Goal: Task Accomplishment & Management: Manage account settings

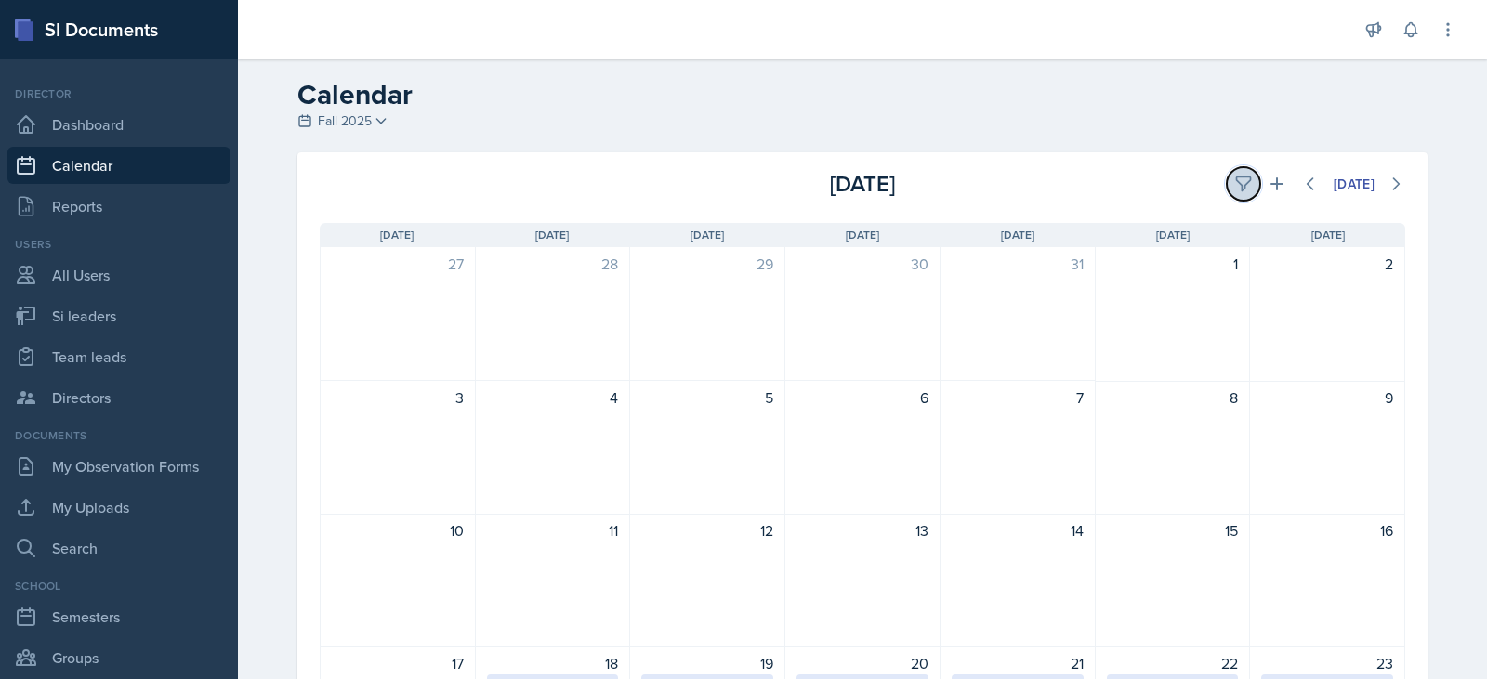
click at [1227, 179] on button at bounding box center [1243, 183] width 33 height 33
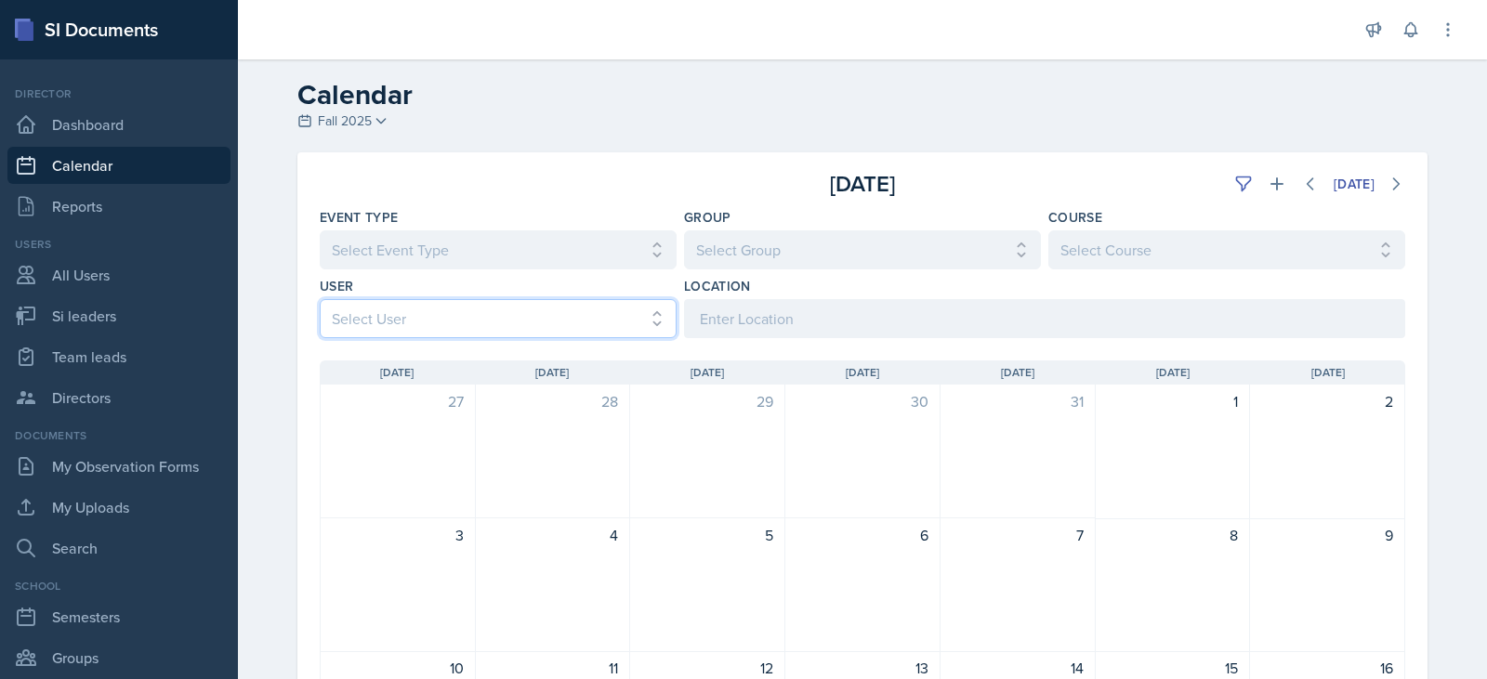
click at [545, 304] on select "Select User All [PERSON_NAME] [PERSON_NAME] [PERSON_NAME] [PERSON_NAME] [PERSON…" at bounding box center [498, 318] width 357 height 39
click at [320, 299] on select "Select User All [PERSON_NAME] [PERSON_NAME] [PERSON_NAME] [PERSON_NAME] [PERSON…" at bounding box center [498, 318] width 357 height 39
click at [550, 309] on select "Select User All [PERSON_NAME] [PERSON_NAME] [PERSON_NAME] [PERSON_NAME] [PERSON…" at bounding box center [498, 318] width 357 height 39
click at [1234, 184] on icon at bounding box center [1243, 184] width 19 height 19
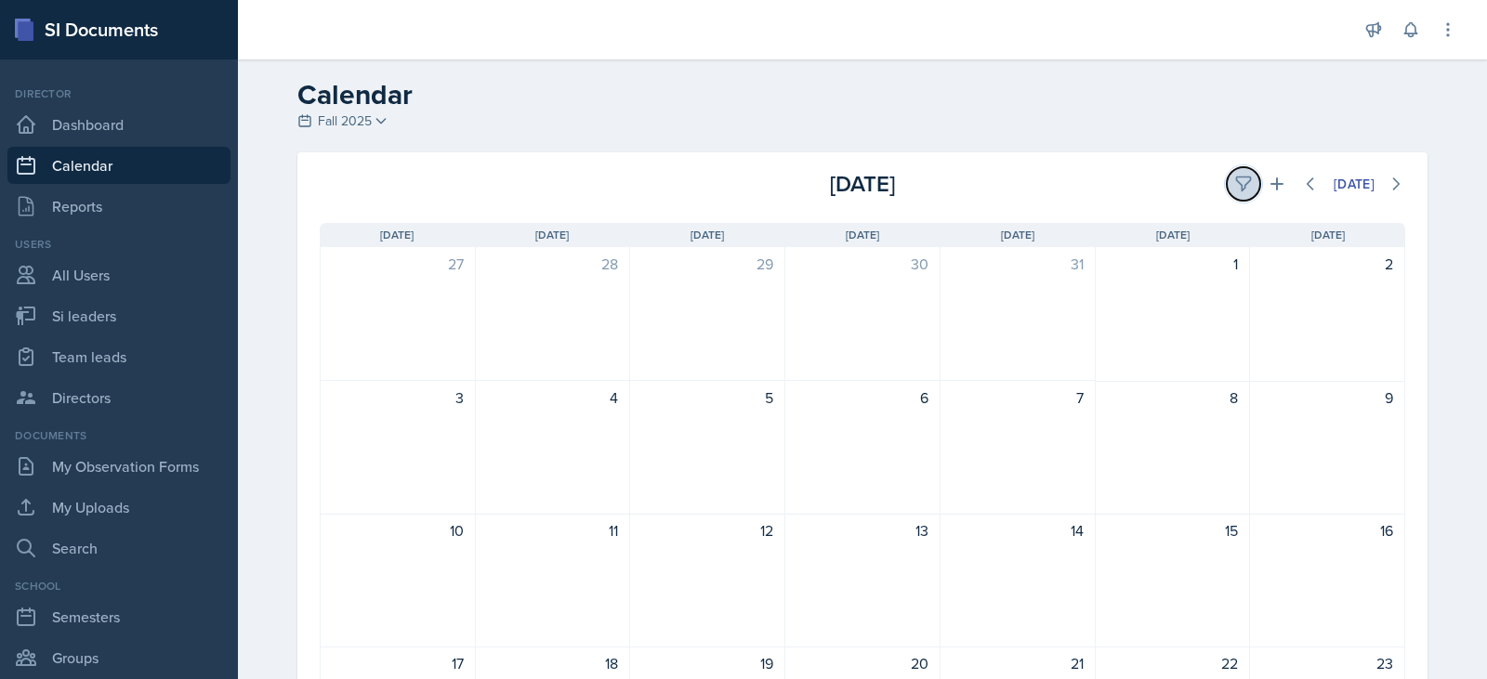
click at [1234, 184] on icon at bounding box center [1243, 184] width 19 height 19
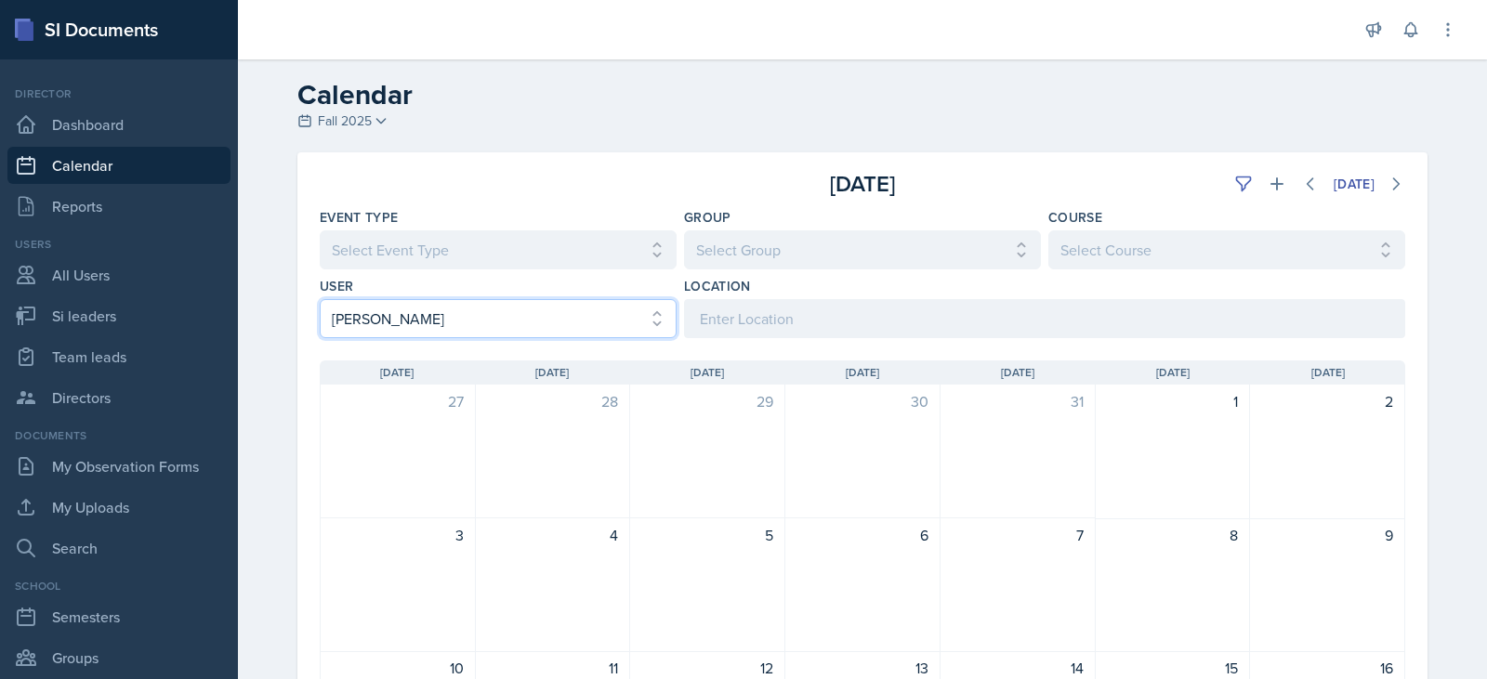
click at [489, 320] on select "Select User All [PERSON_NAME] [PERSON_NAME] [PERSON_NAME] [PERSON_NAME] [PERSON…" at bounding box center [498, 318] width 357 height 39
click at [320, 299] on select "Select User All [PERSON_NAME] [PERSON_NAME] [PERSON_NAME] [PERSON_NAME] [PERSON…" at bounding box center [498, 318] width 357 height 39
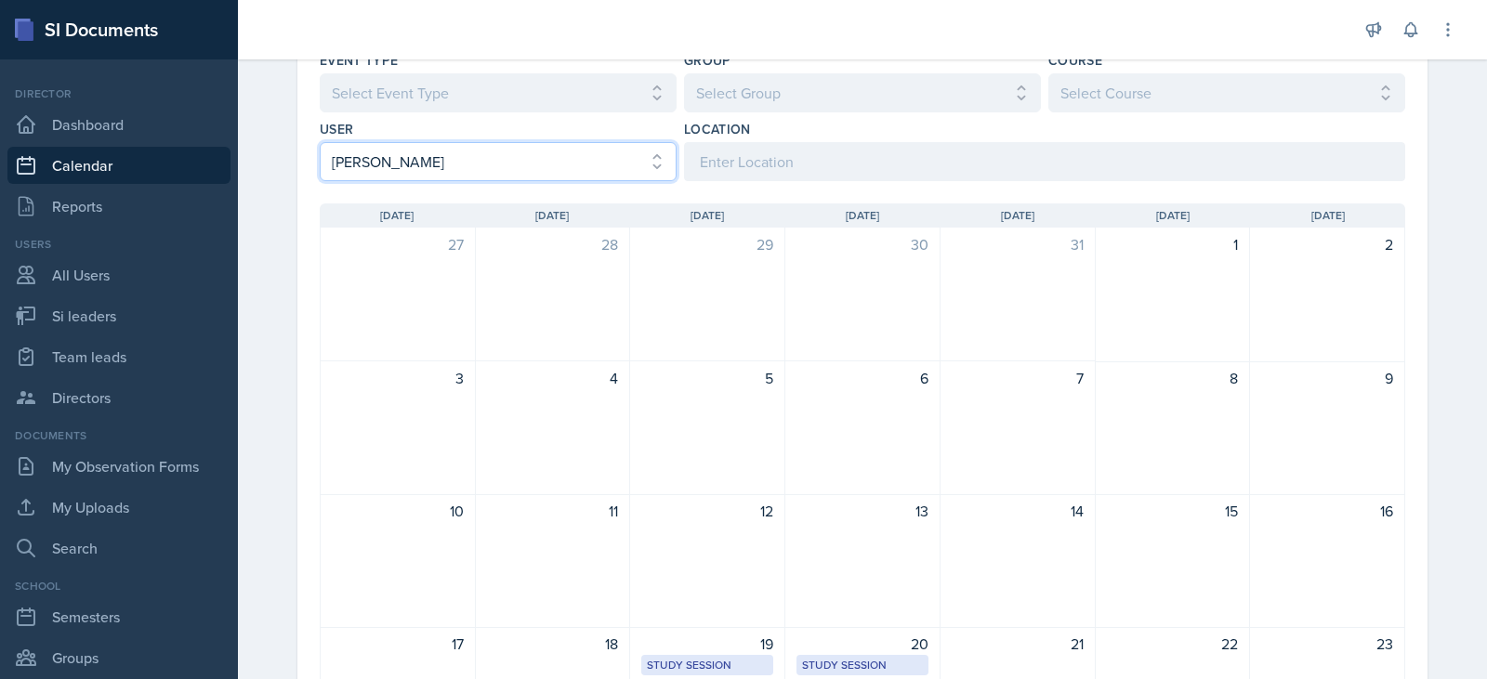
scroll to position [107, 0]
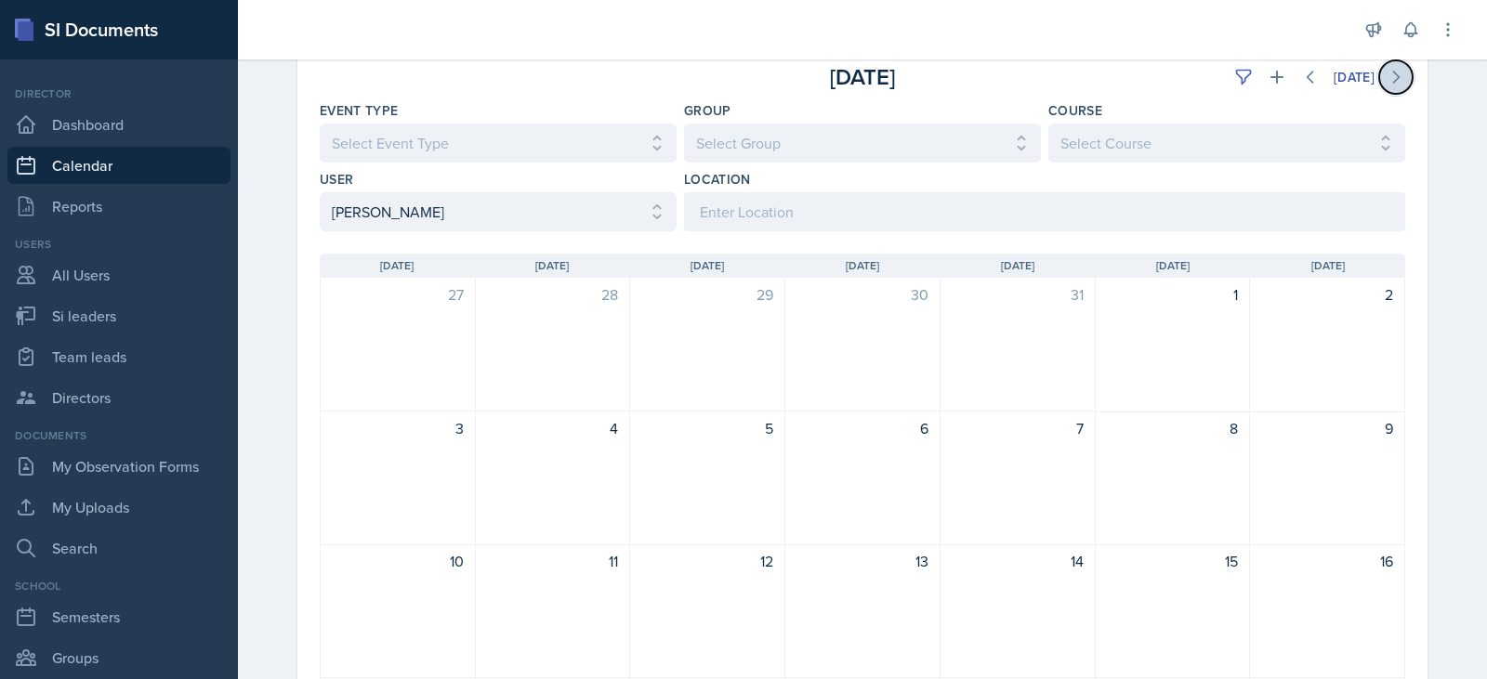
click at [1399, 84] on button at bounding box center [1395, 76] width 33 height 33
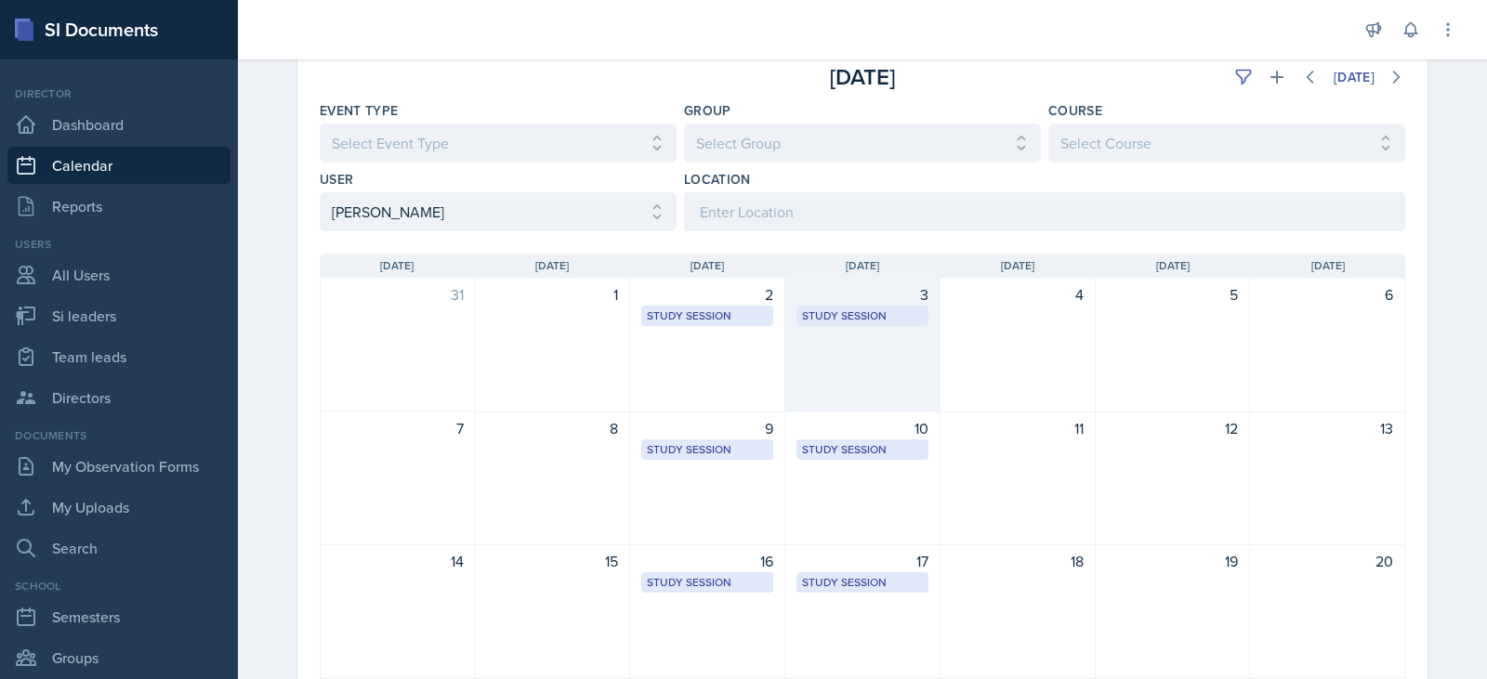
click at [862, 361] on div "3 Study Session [URL][DOMAIN_NAME] 1:00 PM - 2:00 PM" at bounding box center [862, 345] width 155 height 135
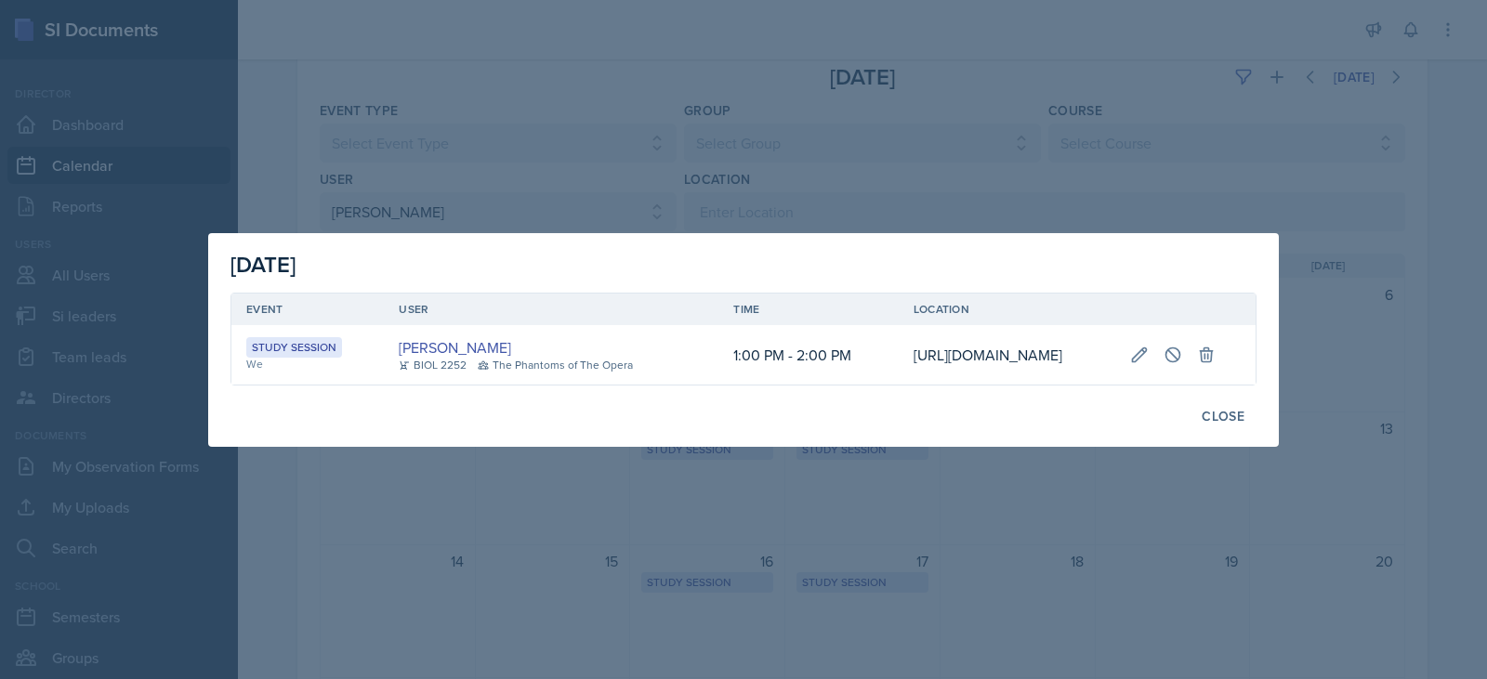
scroll to position [0, 334]
click at [1182, 346] on icon at bounding box center [1172, 355] width 19 height 19
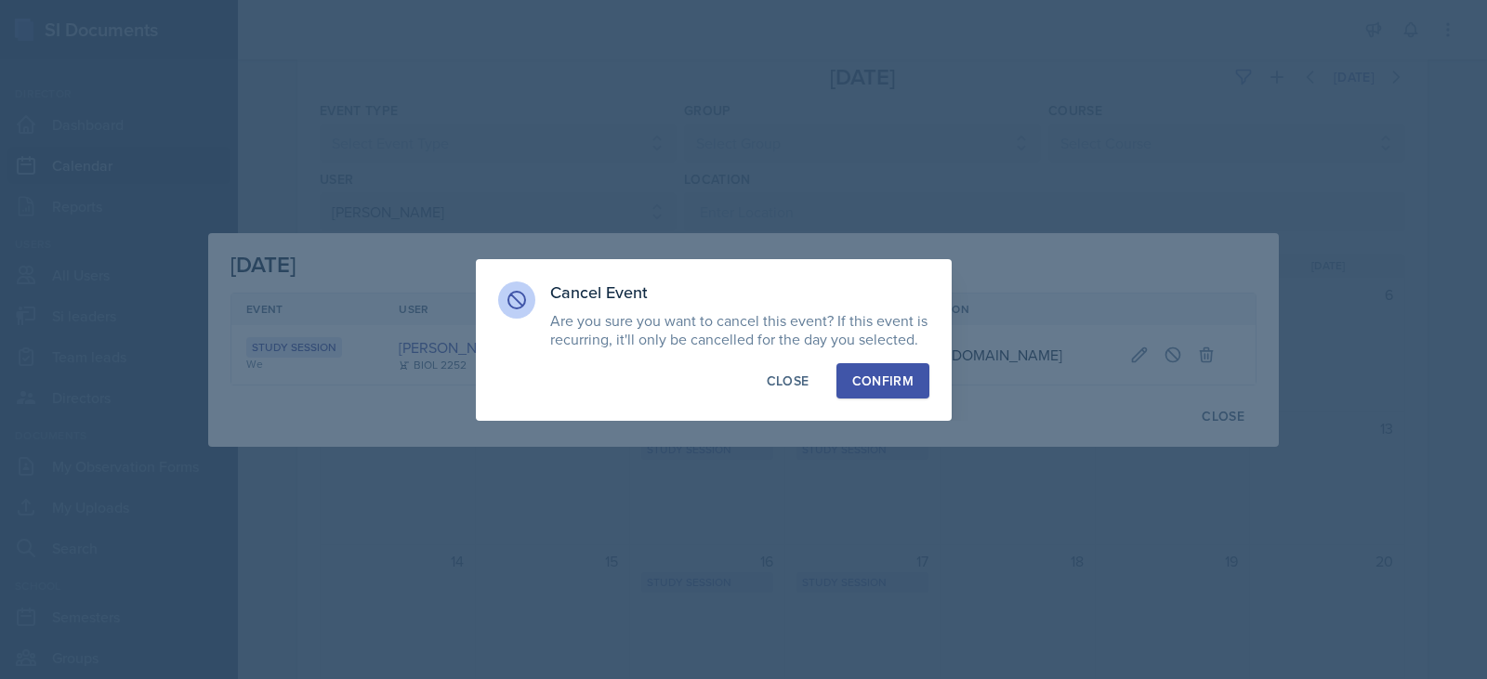
click at [894, 386] on div "Confirm" at bounding box center [882, 381] width 61 height 19
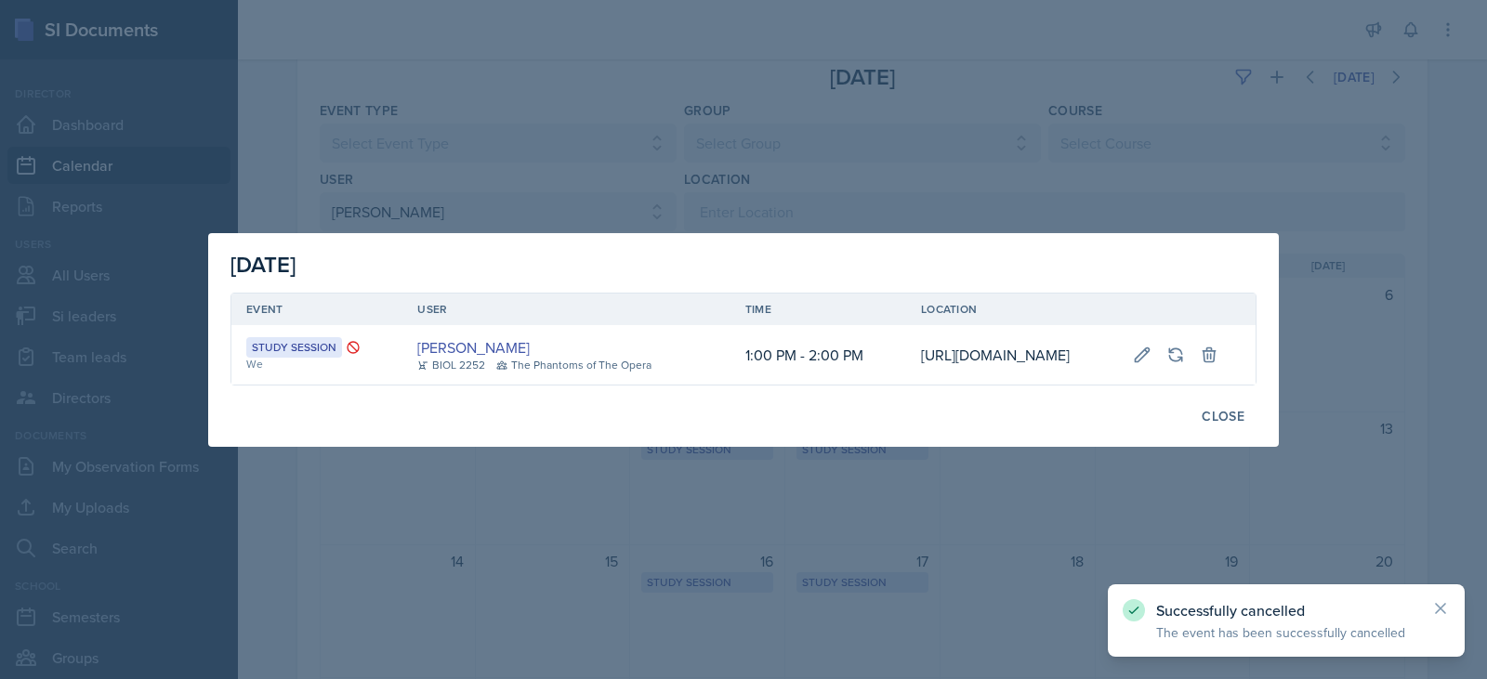
click at [1295, 394] on div at bounding box center [743, 339] width 1487 height 679
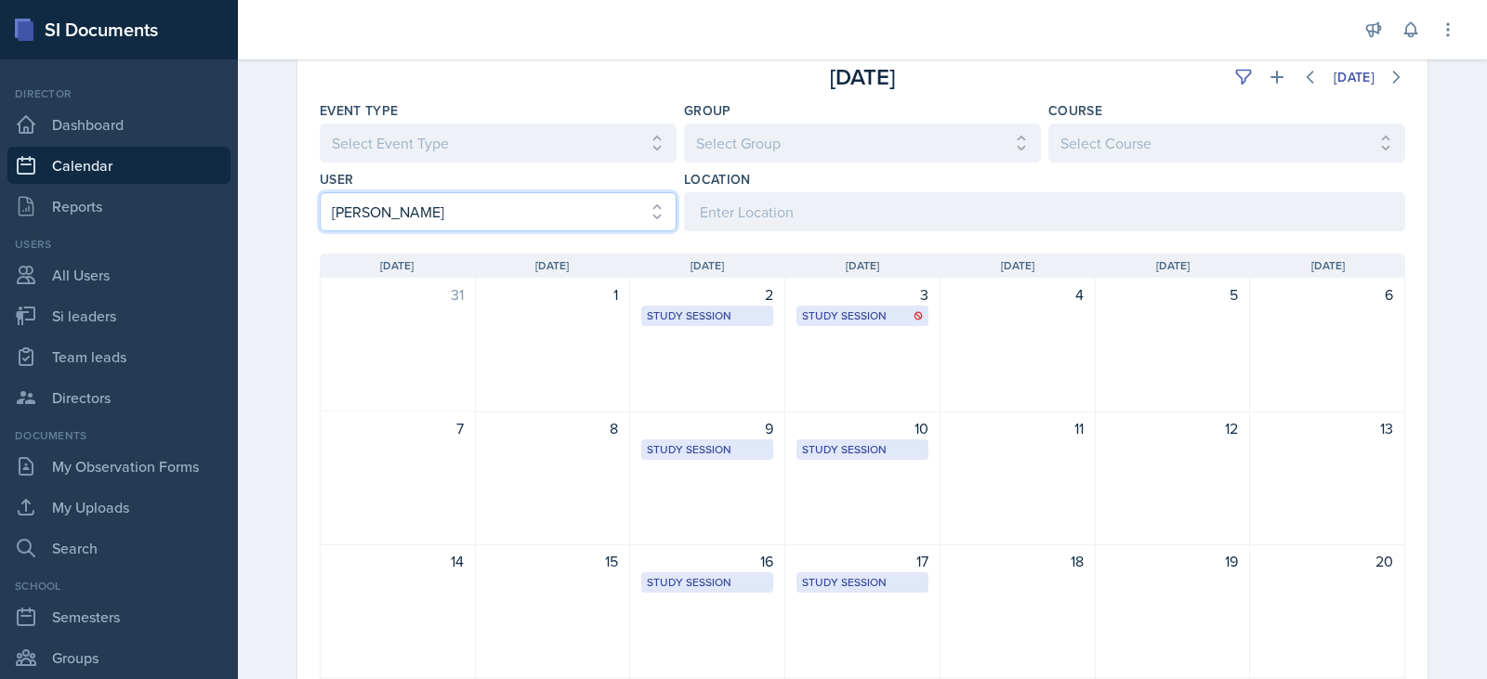
click at [614, 218] on select "Select User All [PERSON_NAME] [PERSON_NAME] [PERSON_NAME] [PERSON_NAME] [PERSON…" at bounding box center [498, 211] width 357 height 39
select select "f1302419-be6d-4701-8e98-7503e38210a9"
click at [320, 192] on select "Select User All [PERSON_NAME] [PERSON_NAME] [PERSON_NAME] [PERSON_NAME] [PERSON…" at bounding box center [498, 211] width 357 height 39
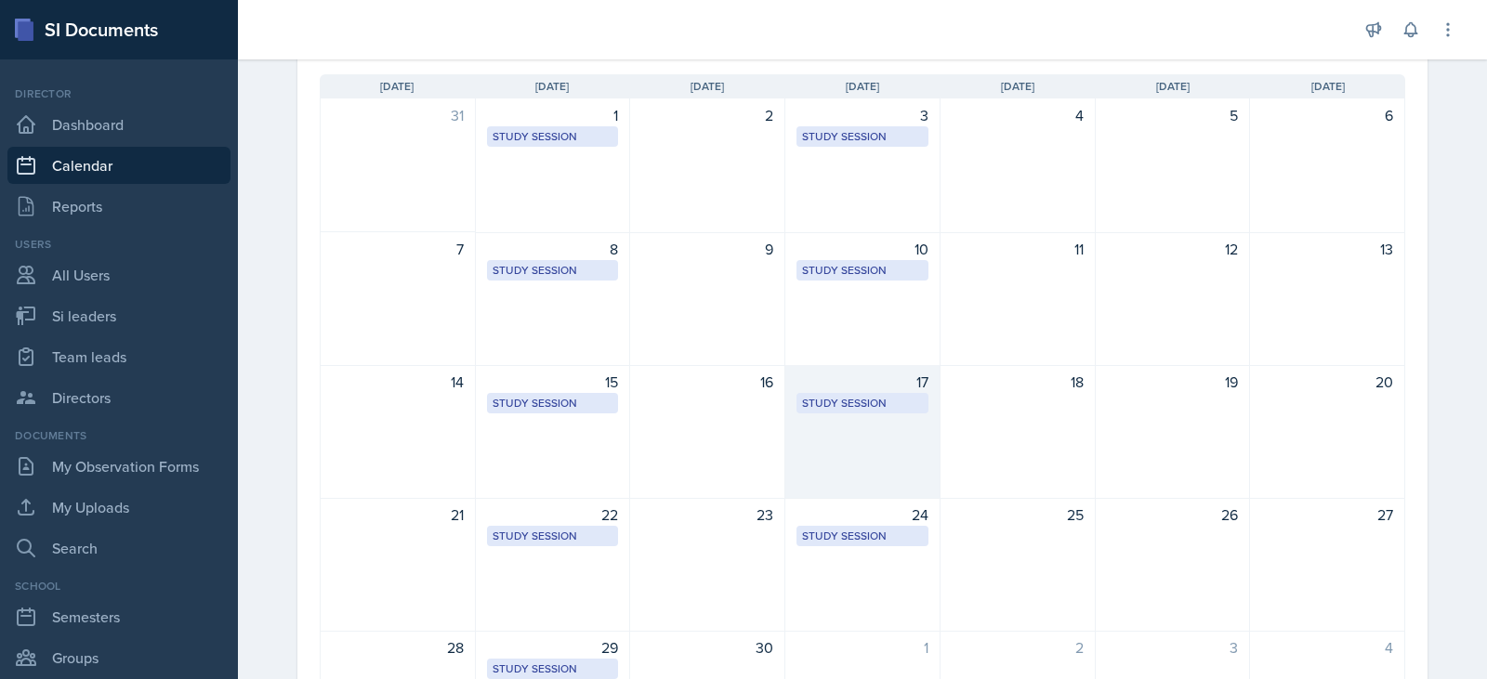
scroll to position [293, 0]
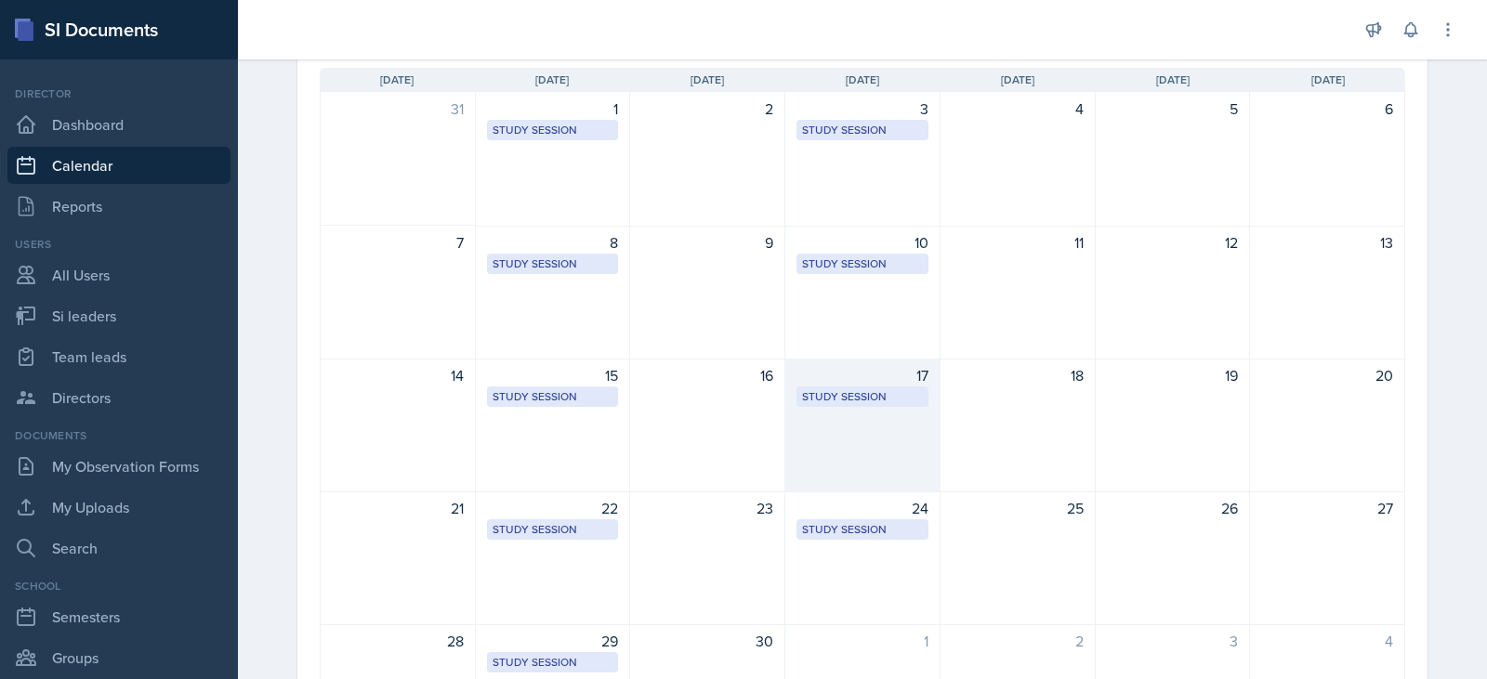
click at [894, 462] on div "17 Study Session [PERSON_NAME][GEOGRAPHIC_DATA] 131 6:30 PM - 7:30 PM" at bounding box center [862, 426] width 155 height 134
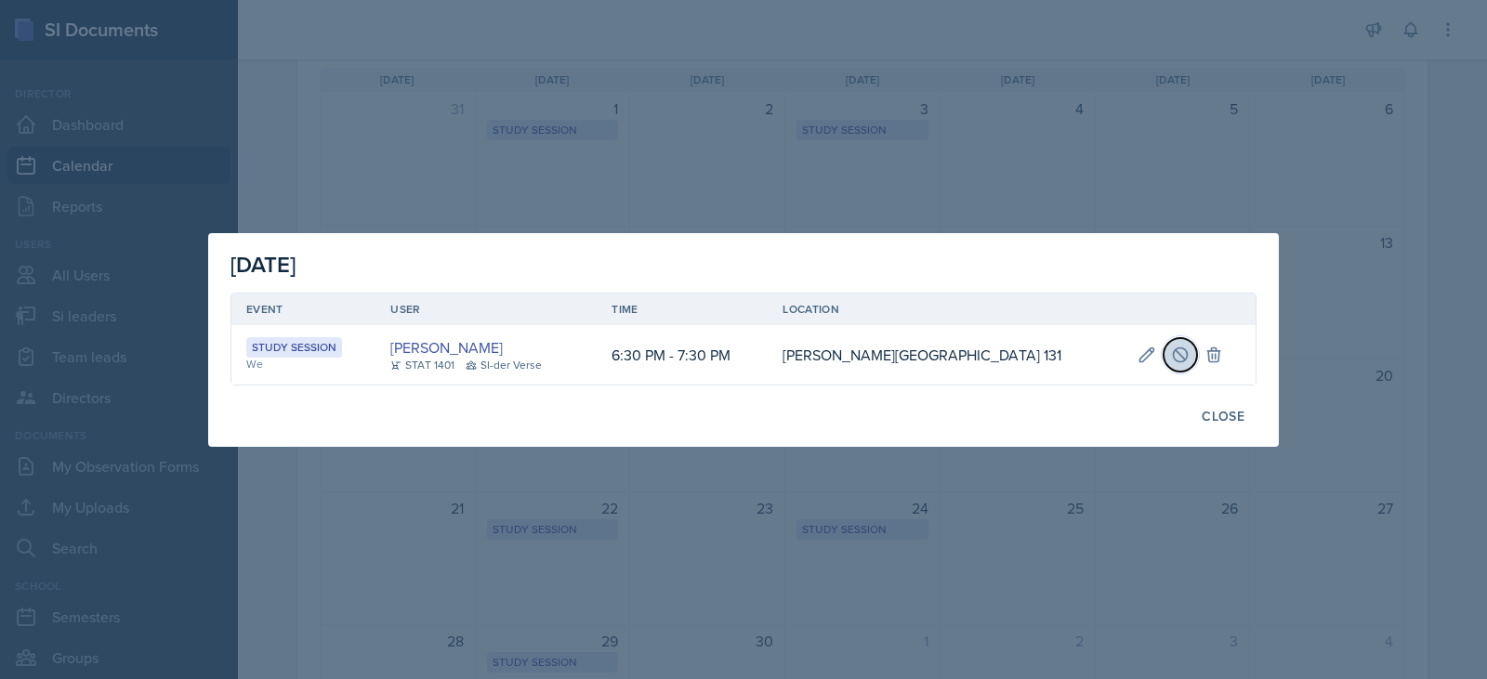
click at [1171, 353] on icon at bounding box center [1180, 355] width 19 height 19
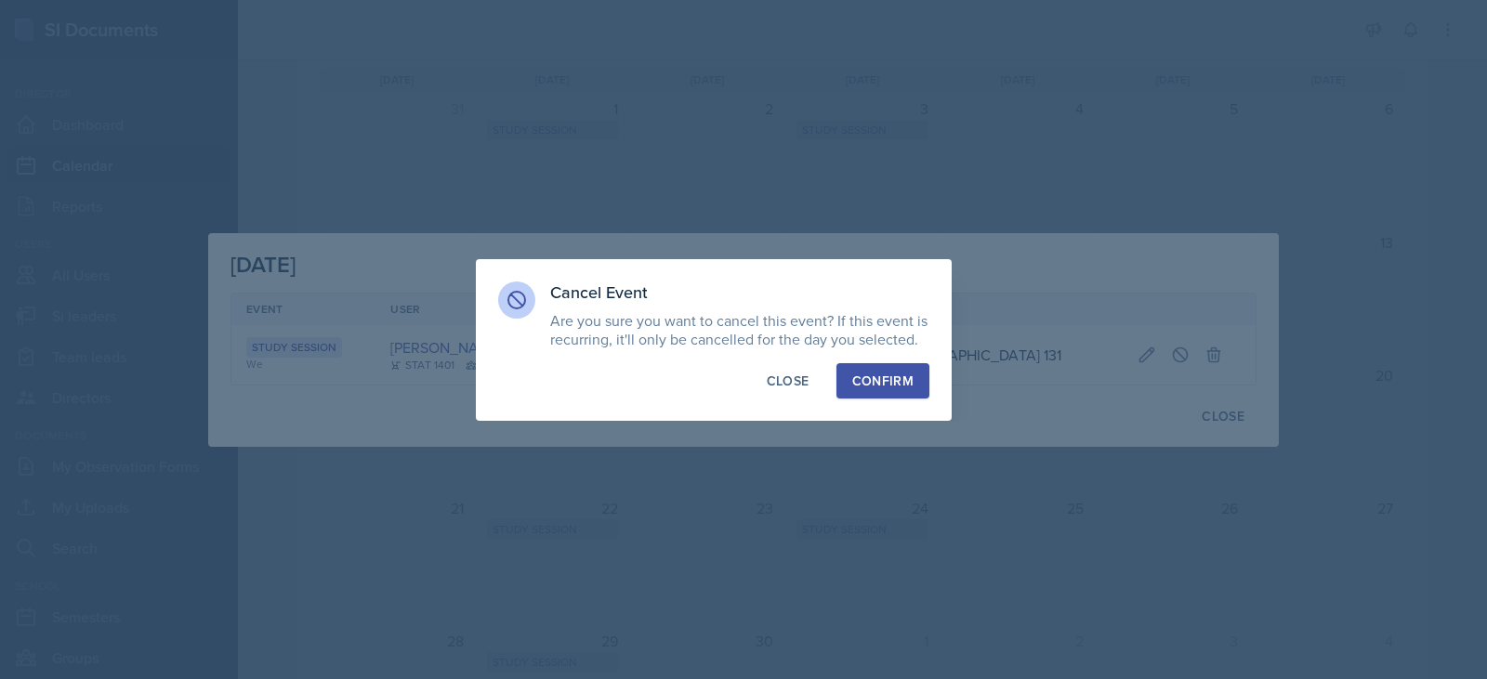
click at [891, 386] on div "Confirm" at bounding box center [882, 381] width 61 height 19
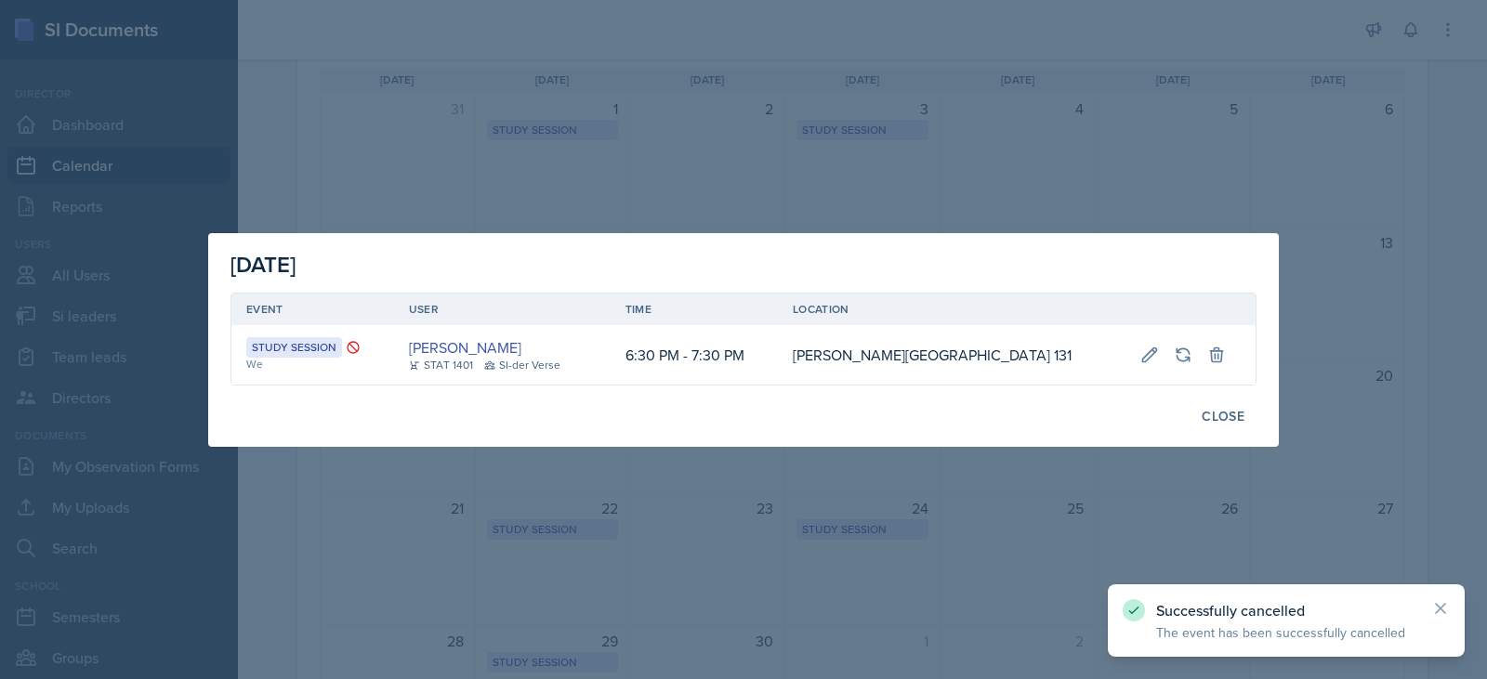
click at [1037, 483] on div at bounding box center [743, 339] width 1487 height 679
